Goal: Transaction & Acquisition: Purchase product/service

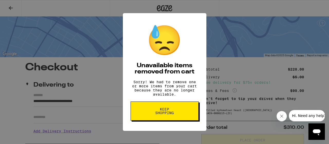
click at [167, 120] on button "Keep Shopping" at bounding box center [165, 110] width 68 height 19
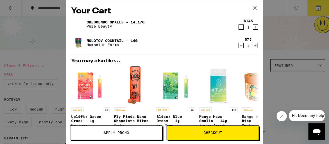
click at [252, 36] on div "Molotov Cocktail - 14g Humboldt Farms $75 1" at bounding box center [164, 43] width 187 height 14
click at [234, 27] on div "Crescendo Smalls - 14.17g Pure Beauty" at bounding box center [154, 24] width 167 height 14
click at [239, 27] on icon "Decrement" at bounding box center [241, 27] width 5 height 6
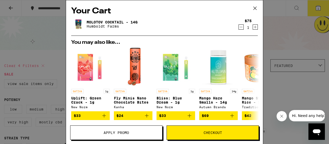
click at [239, 27] on icon "Decrement" at bounding box center [241, 27] width 5 height 6
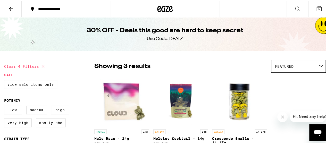
click at [157, 8] on icon at bounding box center [164, 8] width 15 height 9
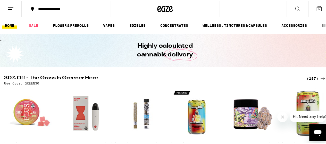
click at [312, 75] on div "(157)" at bounding box center [315, 78] width 19 height 6
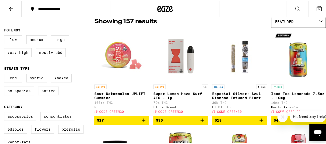
scroll to position [49, 0]
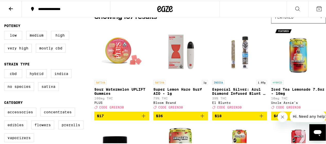
drag, startPoint x: 48, startPoint y: 89, endPoint x: 50, endPoint y: 83, distance: 7.1
click at [48, 89] on label "Sativa" at bounding box center [48, 85] width 21 height 9
click at [5, 69] on input "Sativa" at bounding box center [5, 69] width 0 height 0
checkbox input "true"
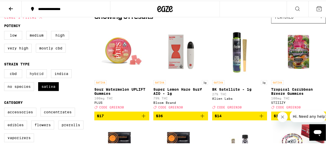
click at [36, 77] on label "Hybrid" at bounding box center [36, 72] width 21 height 9
click at [5, 69] on input "Hybrid" at bounding box center [5, 69] width 0 height 0
checkbox input "true"
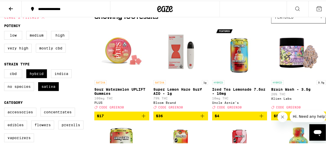
scroll to position [103, 0]
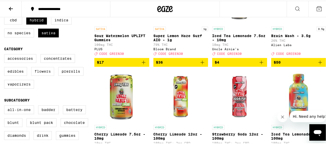
click at [40, 74] on label "Flowers" at bounding box center [42, 70] width 23 height 9
click at [5, 54] on input "Flowers" at bounding box center [5, 54] width 0 height 0
checkbox input "true"
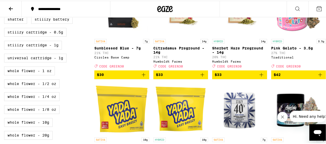
scroll to position [283, 0]
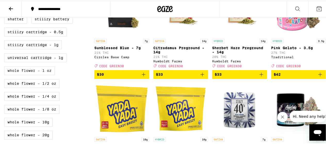
click at [45, 74] on label "Whole Flower - 1 oz" at bounding box center [29, 69] width 51 height 9
checkbox input "true"
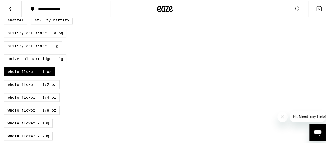
scroll to position [304, 0]
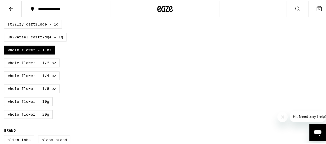
click at [45, 66] on label "Whole Flower - 1/2 oz" at bounding box center [31, 62] width 55 height 9
checkbox input "true"
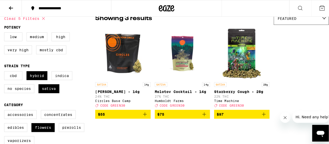
scroll to position [48, 0]
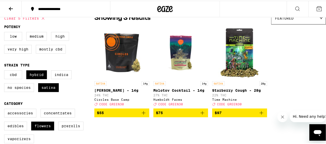
click at [177, 64] on img "Open page for Molotov Cocktail - 14g from Humboldt Farms" at bounding box center [180, 51] width 51 height 51
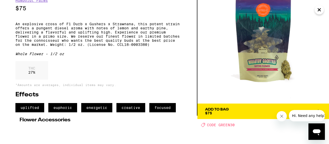
scroll to position [47, 0]
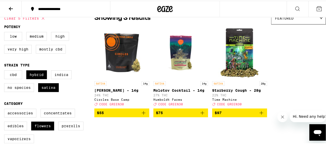
click at [173, 54] on img "Open page for Molotov Cocktail - 14g from Humboldt Farms" at bounding box center [180, 51] width 51 height 51
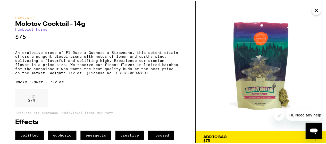
scroll to position [43, 0]
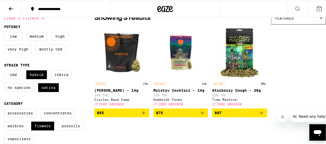
click at [142, 114] on icon "Add to bag" at bounding box center [143, 112] width 6 height 6
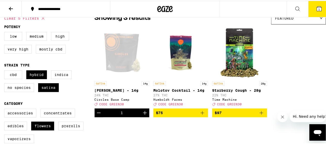
click at [199, 115] on icon "Add to bag" at bounding box center [202, 112] width 6 height 6
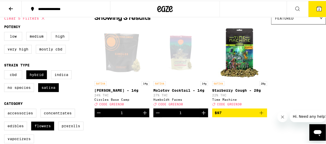
click at [260, 115] on icon "Add to bag" at bounding box center [261, 112] width 6 height 6
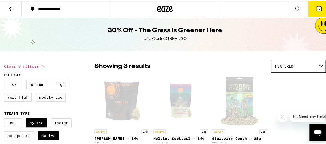
click at [162, 14] on div at bounding box center [165, 8] width 110 height 16
click at [163, 10] on icon at bounding box center [164, 8] width 15 height 9
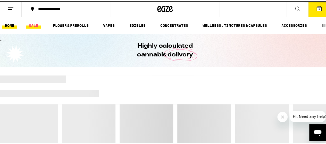
click at [37, 25] on link "SALE" at bounding box center [33, 25] width 14 height 6
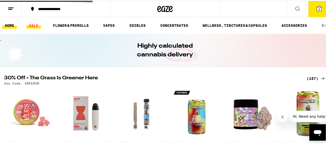
click at [32, 24] on link "SALE" at bounding box center [33, 25] width 14 height 6
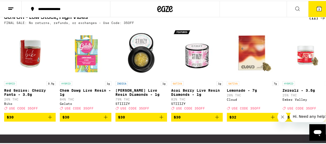
scroll to position [176, 0]
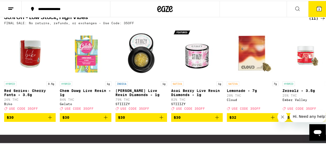
click at [311, 21] on div "(11)" at bounding box center [317, 17] width 17 height 6
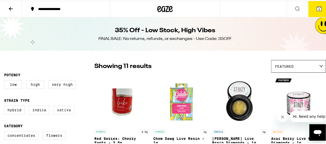
click at [65, 112] on label "Sativa" at bounding box center [64, 109] width 21 height 9
click at [5, 106] on input "Sativa" at bounding box center [5, 106] width 0 height 0
checkbox input "true"
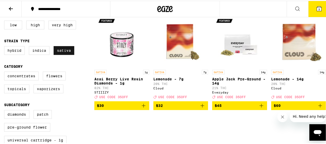
scroll to position [64, 0]
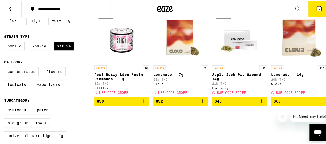
click at [49, 70] on label "Flowers" at bounding box center [54, 70] width 23 height 9
click at [5, 67] on input "Flowers" at bounding box center [5, 67] width 0 height 0
checkbox input "true"
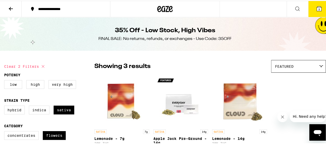
click at [12, 8] on icon at bounding box center [11, 8] width 4 height 4
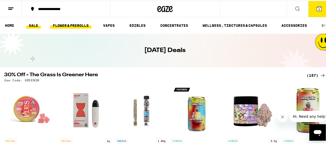
click at [71, 25] on link "FLOWER & PREROLLS" at bounding box center [70, 25] width 41 height 6
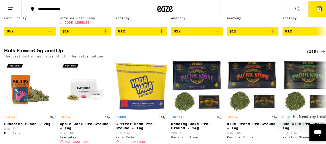
scroll to position [150, 0]
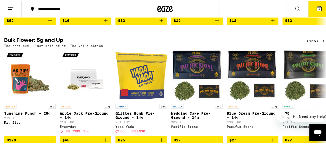
click at [319, 43] on icon at bounding box center [322, 40] width 6 height 6
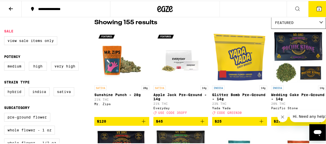
scroll to position [45, 0]
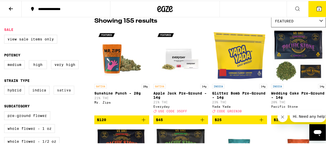
click at [62, 91] on label "Sativa" at bounding box center [64, 89] width 21 height 9
click at [5, 86] on input "Sativa" at bounding box center [5, 86] width 0 height 0
checkbox input "true"
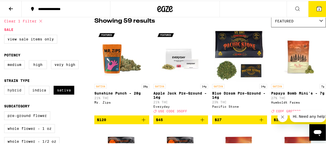
click at [10, 91] on label "Hybrid" at bounding box center [14, 89] width 21 height 9
click at [5, 86] on input "Hybrid" at bounding box center [5, 86] width 0 height 0
checkbox input "true"
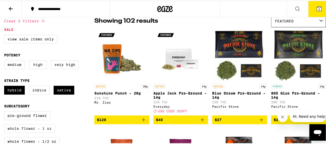
click at [49, 132] on label "Whole Flower - 1 oz" at bounding box center [29, 127] width 51 height 9
click at [5, 111] on input "Whole Flower - 1 oz" at bounding box center [5, 111] width 0 height 0
checkbox input "true"
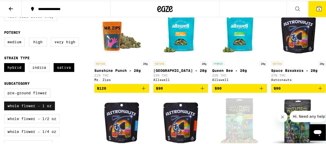
scroll to position [69, 0]
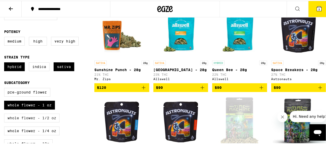
click at [50, 121] on label "Whole Flower - 1/2 oz" at bounding box center [31, 117] width 55 height 9
click at [5, 88] on input "Whole Flower - 1/2 oz" at bounding box center [5, 88] width 0 height 0
checkbox input "true"
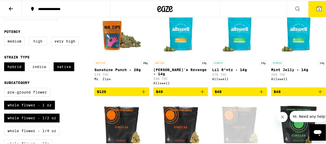
click at [43, 45] on label "High" at bounding box center [38, 40] width 18 height 9
click at [5, 37] on input "High" at bounding box center [5, 37] width 0 height 0
checkbox input "true"
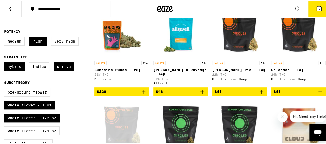
click at [68, 41] on label "Very High" at bounding box center [65, 40] width 28 height 9
click at [5, 37] on input "Very High" at bounding box center [5, 37] width 0 height 0
checkbox input "true"
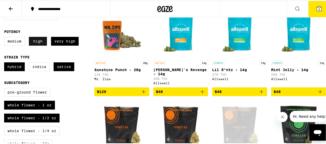
click at [35, 41] on label "High" at bounding box center [38, 40] width 18 height 9
click at [5, 37] on input "High" at bounding box center [5, 37] width 0 height 0
checkbox input "false"
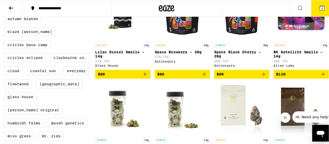
scroll to position [270, 0]
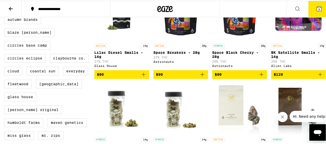
click at [172, 32] on img "Open page for Space Breakers - 28g from Astronauts" at bounding box center [180, 13] width 51 height 51
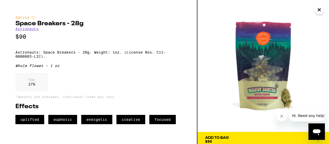
scroll to position [3, 0]
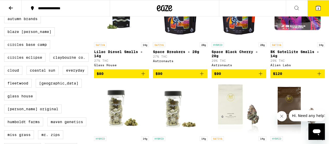
scroll to position [264, 0]
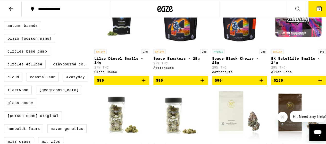
click at [316, 7] on icon at bounding box center [318, 8] width 5 height 5
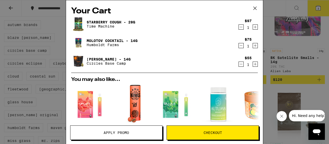
click at [103, 20] on link "Starberry Cough - 28g" at bounding box center [111, 22] width 49 height 4
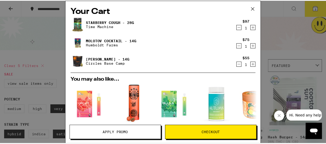
scroll to position [264, 0]
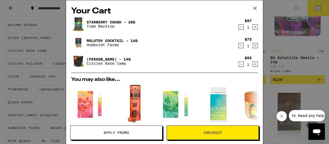
click at [279, 6] on div "Your Cart Starberry Cough - 28g Time Machine $97 1 Molotov Cocktail - 14g Humbo…" at bounding box center [164, 72] width 329 height 144
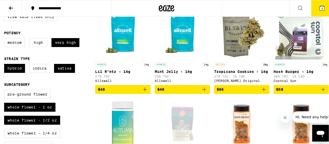
scroll to position [67, 0]
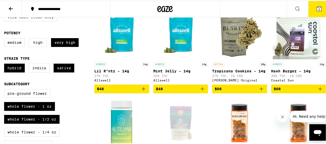
click at [251, 68] on div "SATIVA 28g Tropicana Cookies - 14g 27% THC: 1% CBD [PERSON_NAME] Original" at bounding box center [239, 71] width 55 height 20
drag, startPoint x: 228, startPoint y: 74, endPoint x: 223, endPoint y: 4, distance: 69.7
click at [223, 4] on div "**********" at bounding box center [164, 8] width 329 height 16
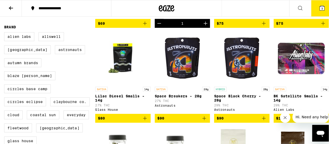
scroll to position [227, 0]
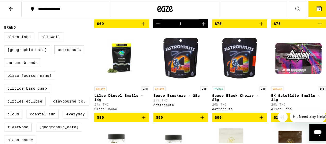
click at [317, 14] on button "3" at bounding box center [319, 8] width 22 height 16
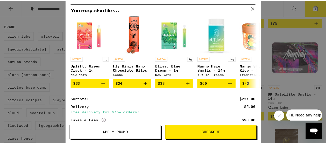
scroll to position [107, 0]
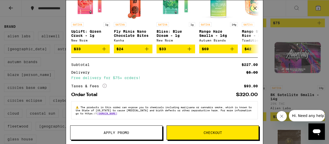
click at [110, 133] on span "Apply Promo" at bounding box center [116, 133] width 25 height 4
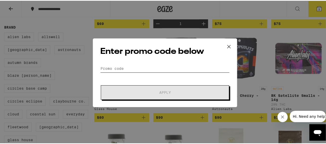
click at [121, 69] on input "Promo Code" at bounding box center [164, 68] width 129 height 8
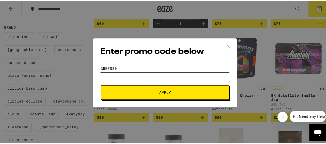
type input "green30"
click at [101, 84] on button "Apply" at bounding box center [165, 91] width 128 height 14
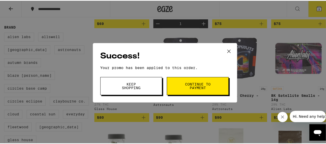
click at [171, 84] on button "Continue to payment" at bounding box center [198, 85] width 62 height 18
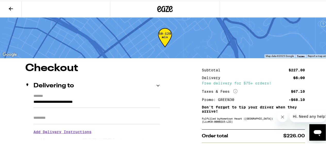
click at [11, 5] on icon at bounding box center [11, 8] width 6 height 6
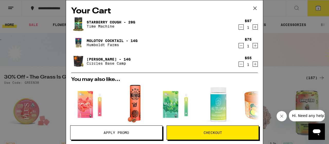
scroll to position [1, 0]
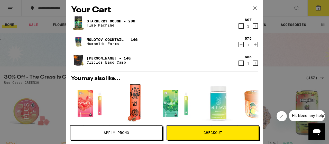
click at [96, 41] on link "Molotov Cocktail - 14g" at bounding box center [112, 40] width 51 height 4
click at [114, 57] on link "[PERSON_NAME] - 14g" at bounding box center [109, 58] width 44 height 4
click at [99, 39] on link "Molotov Cocktail - 14g" at bounding box center [112, 40] width 51 height 4
click at [239, 27] on icon "Decrement" at bounding box center [241, 26] width 5 height 6
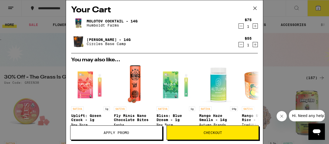
click at [239, 44] on icon "Decrement" at bounding box center [241, 44] width 5 height 6
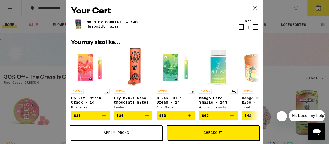
click at [275, 42] on div "Your Cart Molotov Cocktail - 14g Humboldt Farms $75 1 You may also like... SATI…" at bounding box center [164, 72] width 329 height 144
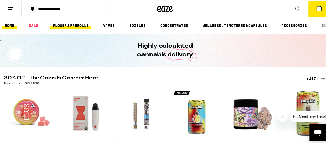
click at [73, 25] on link "FLOWER & PREROLLS" at bounding box center [70, 25] width 41 height 6
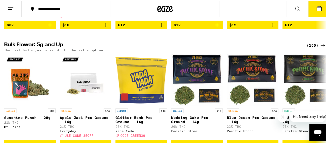
scroll to position [146, 0]
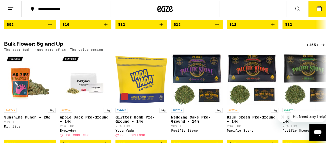
click at [311, 47] on div "(155)" at bounding box center [315, 44] width 19 height 6
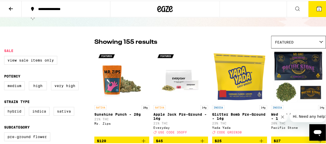
scroll to position [41, 0]
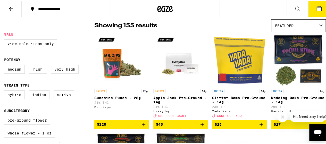
click at [63, 71] on label "Very High" at bounding box center [65, 68] width 28 height 9
click at [5, 65] on input "Very High" at bounding box center [5, 65] width 0 height 0
checkbox input "true"
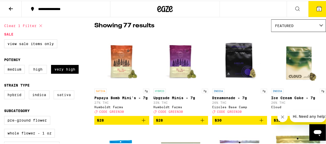
click at [61, 98] on label "Sativa" at bounding box center [64, 94] width 21 height 9
click at [5, 91] on input "Sativa" at bounding box center [5, 90] width 0 height 0
checkbox input "true"
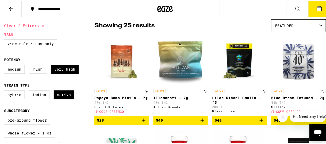
click at [19, 98] on label "Hybrid" at bounding box center [14, 94] width 21 height 9
click at [5, 91] on input "Hybrid" at bounding box center [5, 90] width 0 height 0
checkbox input "true"
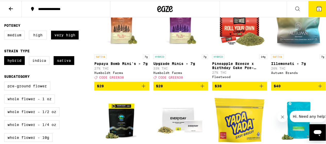
scroll to position [77, 0]
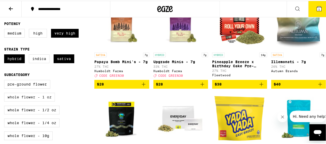
click at [43, 99] on label "Whole Flower - 1 oz" at bounding box center [29, 96] width 51 height 9
click at [5, 80] on input "Whole Flower - 1 oz" at bounding box center [5, 80] width 0 height 0
checkbox input "true"
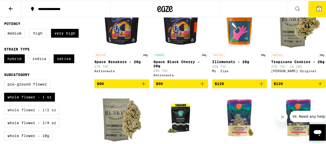
click at [49, 112] on label "Whole Flower - 1/2 oz" at bounding box center [31, 109] width 55 height 9
click at [5, 80] on input "Whole Flower - 1/2 oz" at bounding box center [5, 80] width 0 height 0
checkbox input "true"
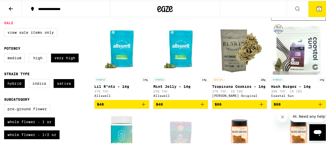
scroll to position [52, 0]
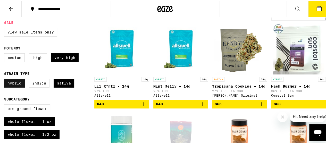
click at [10, 86] on label "Hybrid" at bounding box center [14, 82] width 21 height 9
click at [5, 79] on input "Hybrid" at bounding box center [5, 79] width 0 height 0
checkbox input "false"
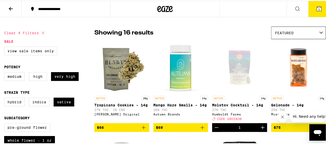
scroll to position [51, 0]
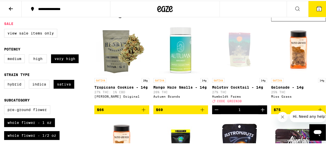
click at [283, 18] on div "Featured" at bounding box center [298, 14] width 54 height 12
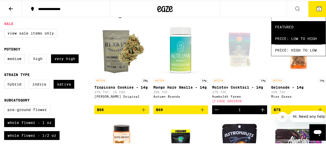
click at [279, 35] on span "Price: Low to High" at bounding box center [298, 38] width 47 height 12
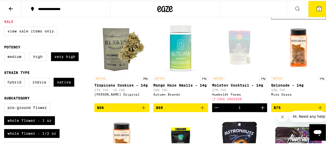
scroll to position [54, 0]
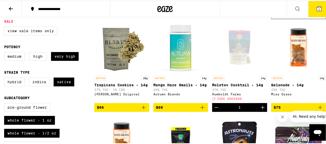
click at [141, 110] on icon "Add to bag" at bounding box center [143, 106] width 6 height 6
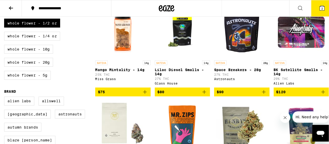
scroll to position [163, 0]
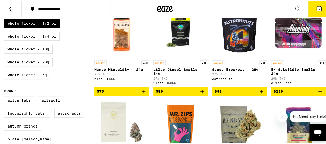
click at [259, 94] on icon "Add to bag" at bounding box center [261, 91] width 6 height 6
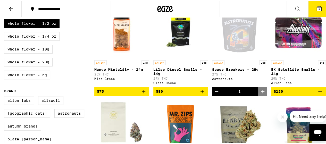
click at [235, 39] on div "Open page for Space Breakers - 28g from Astronauts" at bounding box center [238, 30] width 51 height 51
click at [316, 5] on icon at bounding box center [319, 8] width 6 height 6
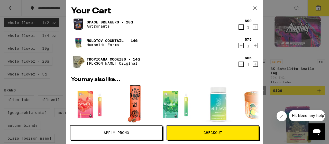
click at [239, 44] on icon "Decrement" at bounding box center [241, 45] width 5 height 6
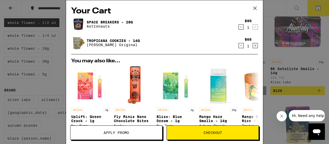
click at [239, 48] on icon "Decrement" at bounding box center [241, 45] width 5 height 6
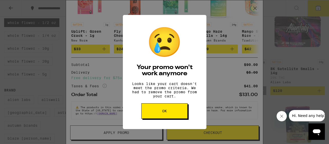
scroll to position [70, 0]
click at [177, 112] on button "OK" at bounding box center [165, 110] width 46 height 15
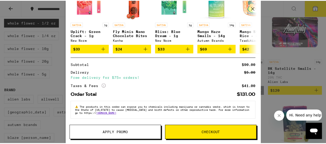
scroll to position [0, 0]
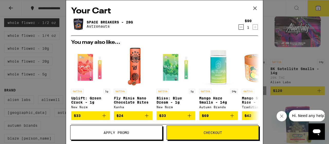
click at [240, 27] on icon "Decrement" at bounding box center [241, 27] width 3 height 0
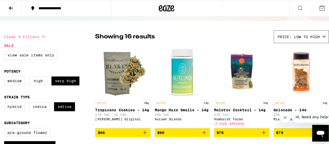
scroll to position [29, 0]
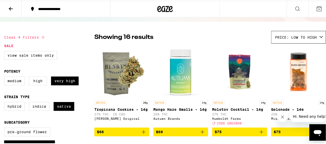
click at [260, 134] on icon "Add to bag" at bounding box center [261, 131] width 6 height 6
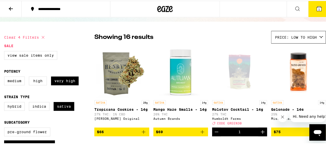
click at [260, 133] on icon "Increment" at bounding box center [262, 131] width 4 height 4
click at [314, 4] on button "2" at bounding box center [319, 8] width 22 height 16
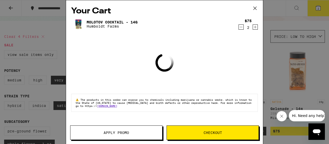
click at [93, 132] on span "Apply Promo" at bounding box center [117, 133] width 92 height 4
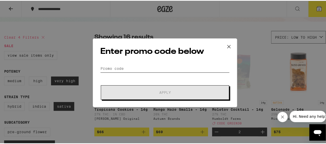
click at [124, 70] on input "Promo Code" at bounding box center [164, 68] width 129 height 8
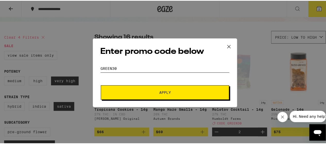
type input "green30"
click at [101, 84] on button "Apply" at bounding box center [165, 91] width 128 height 14
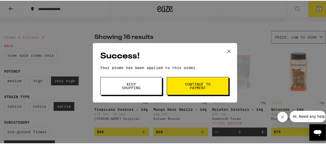
click at [138, 87] on span "Keep Shopping" at bounding box center [131, 85] width 26 height 7
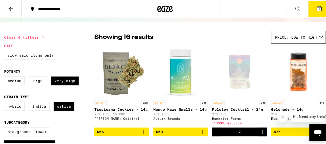
click at [318, 8] on span "2" at bounding box center [319, 8] width 2 height 3
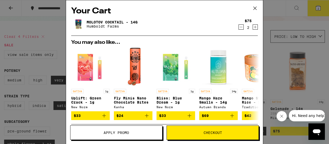
click at [239, 25] on icon "Decrement" at bounding box center [241, 27] width 5 height 6
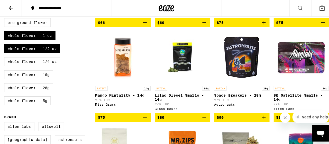
scroll to position [138, 0]
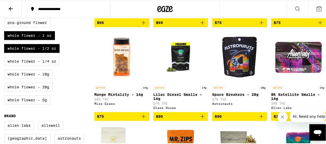
click at [258, 119] on icon "Add to bag" at bounding box center [261, 115] width 6 height 6
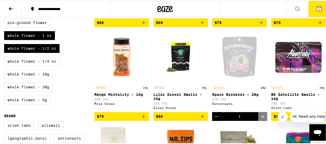
click at [311, 9] on button "1" at bounding box center [319, 8] width 22 height 16
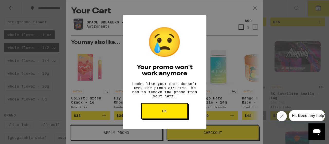
click at [156, 117] on button "OK" at bounding box center [165, 110] width 46 height 15
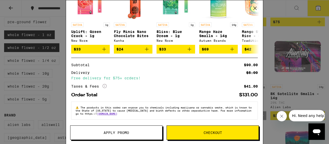
scroll to position [70, 0]
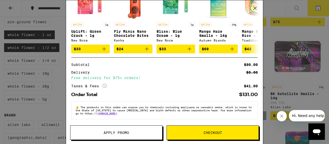
click at [225, 130] on button "Checkout" at bounding box center [213, 132] width 92 height 14
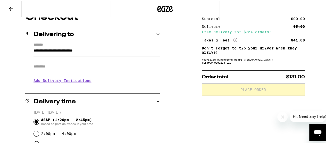
scroll to position [51, 0]
click at [117, 67] on input "Apt/Suite" at bounding box center [96, 65] width 126 height 12
type input "*****"
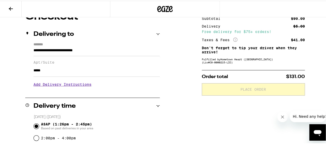
click at [47, 88] on h3 "Add Delivery Instructions" at bounding box center [96, 84] width 126 height 12
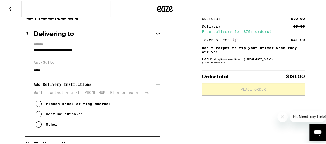
click at [39, 126] on icon at bounding box center [39, 123] width 6 height 6
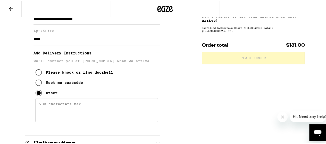
scroll to position [84, 0]
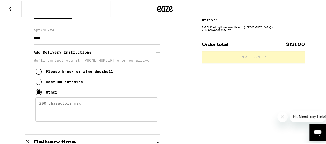
click at [71, 103] on textarea "Enter any other delivery instructions you want driver to know" at bounding box center [96, 109] width 123 height 24
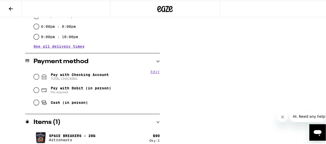
scroll to position [256, 0]
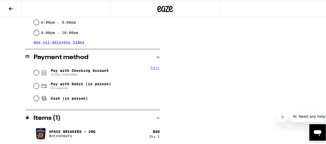
type textarea "up the stairs"
click at [35, 73] on input "Pay with Checking Account TOTAL CHECKING" at bounding box center [36, 71] width 5 height 5
radio input "true"
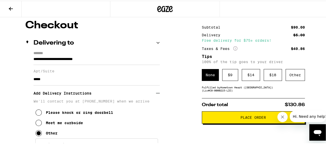
scroll to position [39, 0]
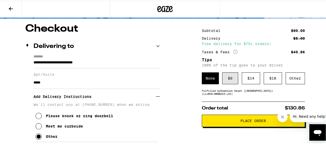
click at [226, 76] on div "$ 9" at bounding box center [230, 78] width 16 height 12
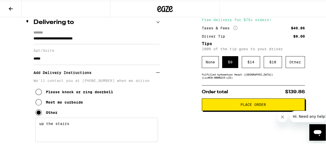
scroll to position [64, 0]
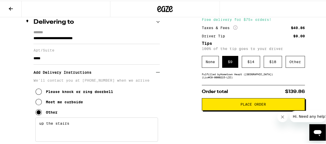
click at [240, 105] on span "Place Order" at bounding box center [252, 104] width 25 height 4
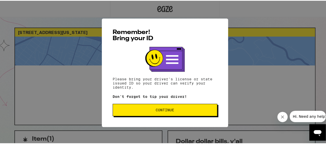
click at [179, 110] on span "Continue" at bounding box center [165, 109] width 96 height 4
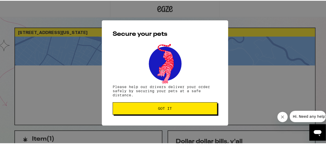
click at [179, 109] on span "Got it" at bounding box center [165, 108] width 96 height 4
